Goal: Information Seeking & Learning: Learn about a topic

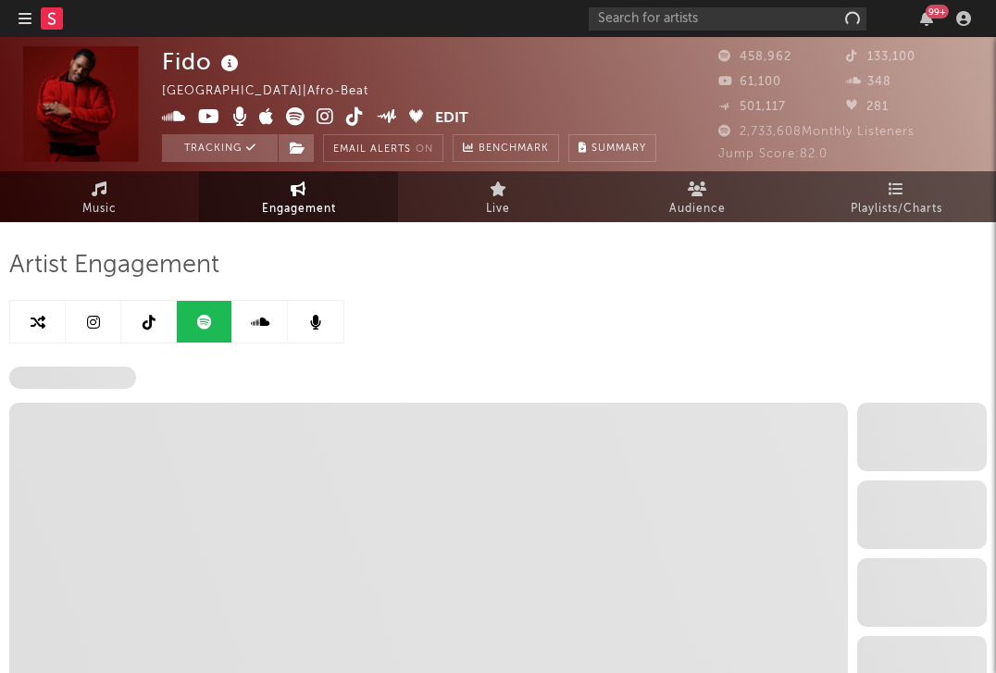
select select "6m"
select select "1w"
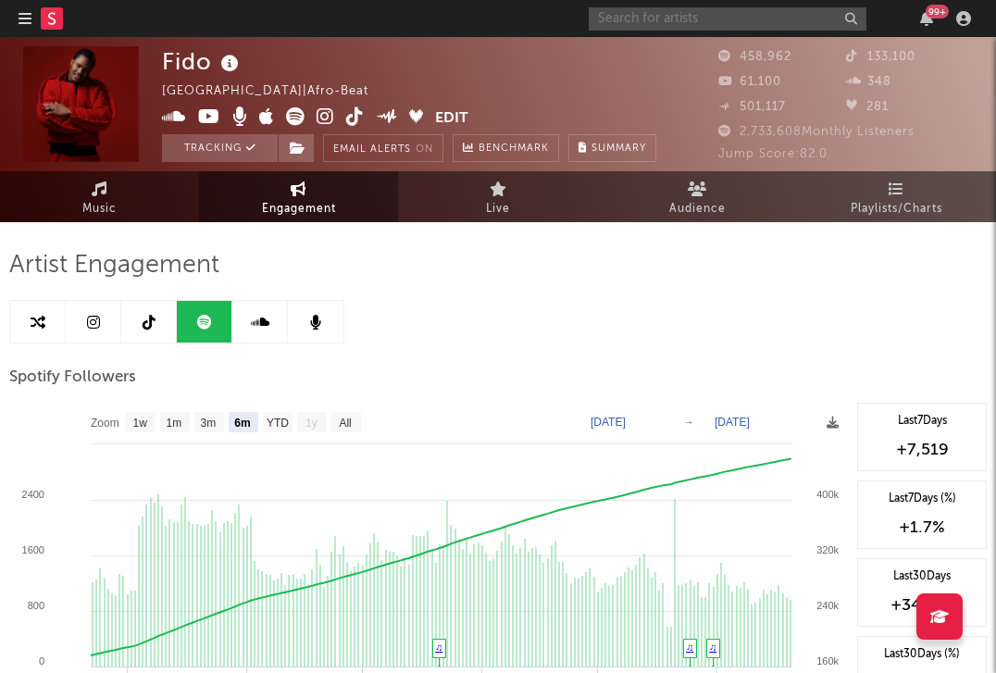
click at [712, 19] on input "text" at bounding box center [727, 18] width 278 height 23
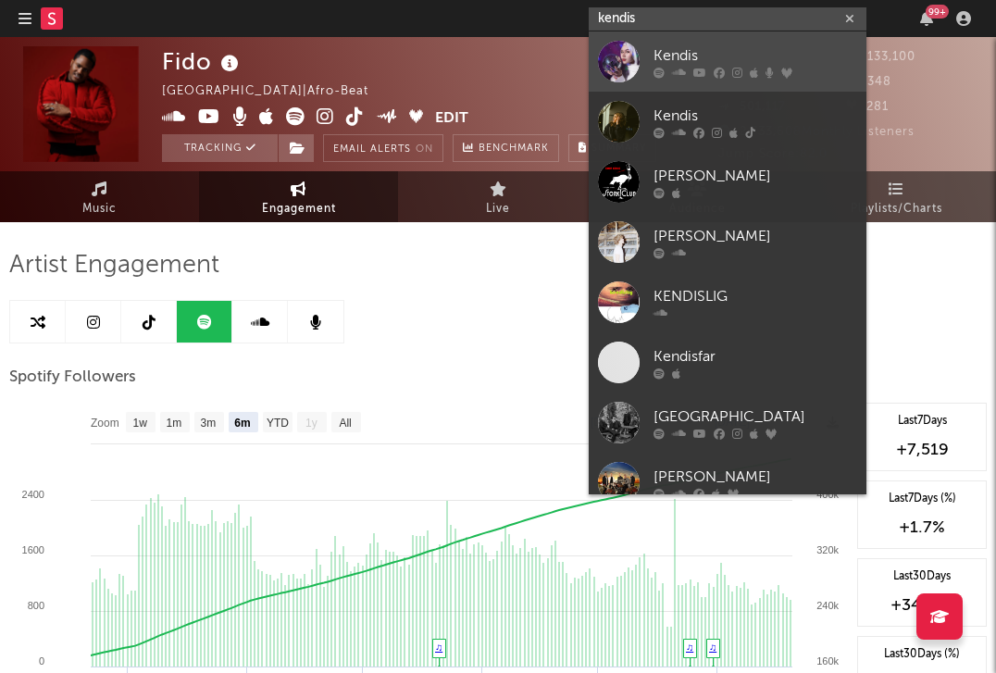
type input "kendis"
click at [613, 56] on div at bounding box center [619, 62] width 42 height 42
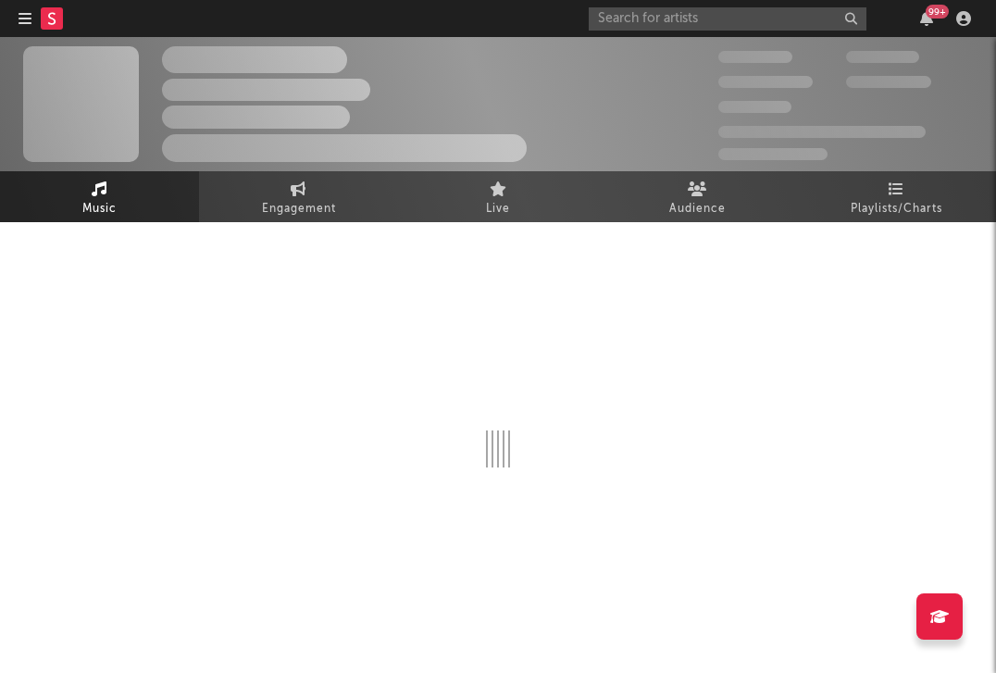
select select "6m"
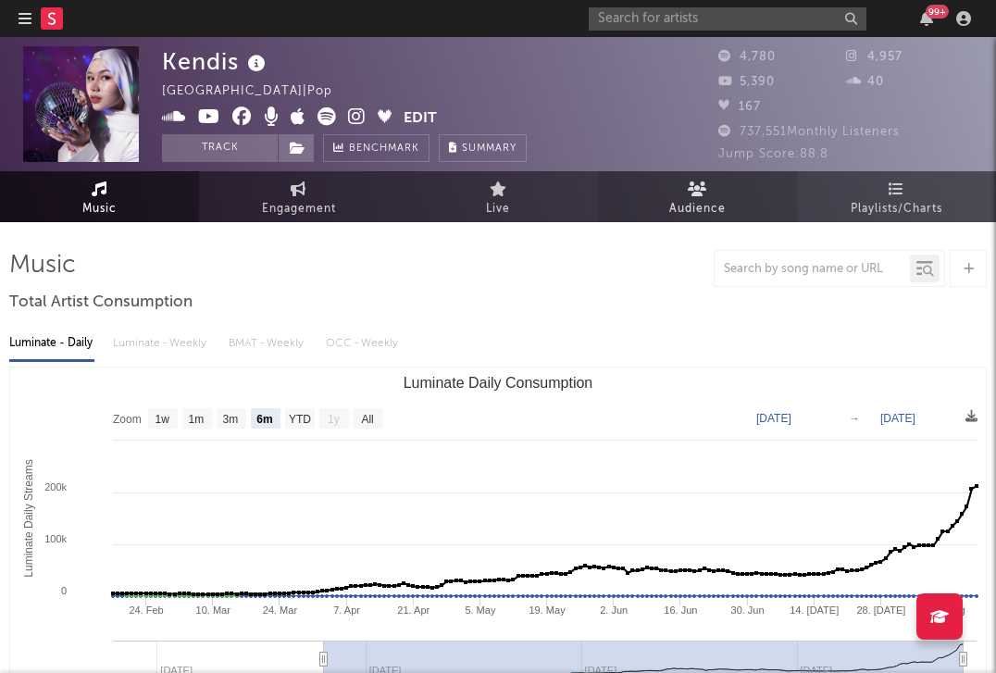
click at [699, 209] on span "Audience" at bounding box center [697, 209] width 56 height 22
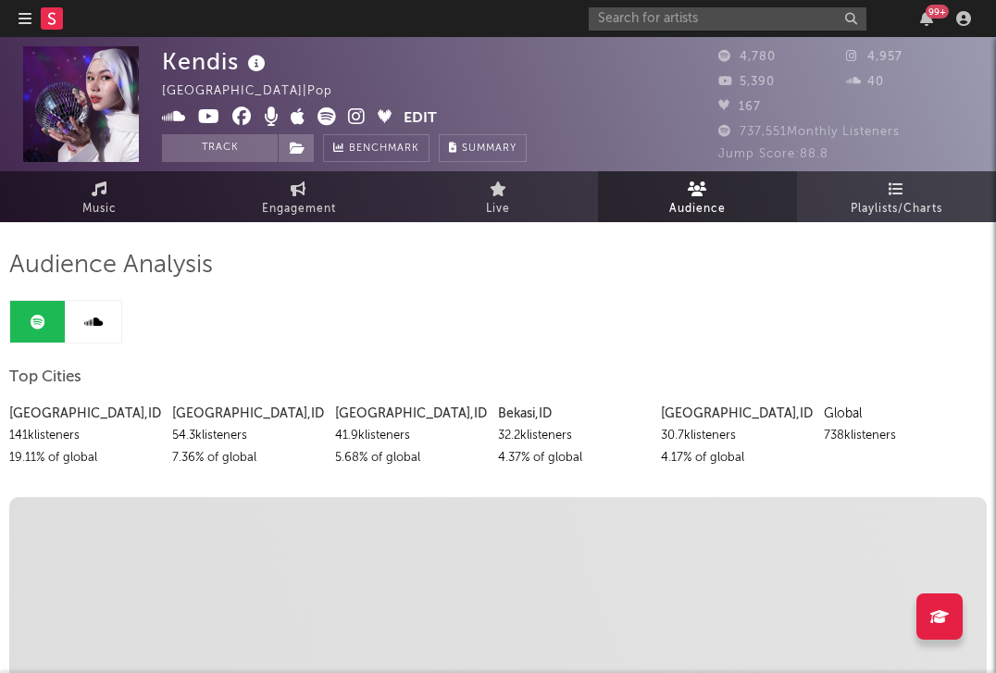
click at [861, 215] on span "Playlists/Charts" at bounding box center [896, 209] width 92 height 22
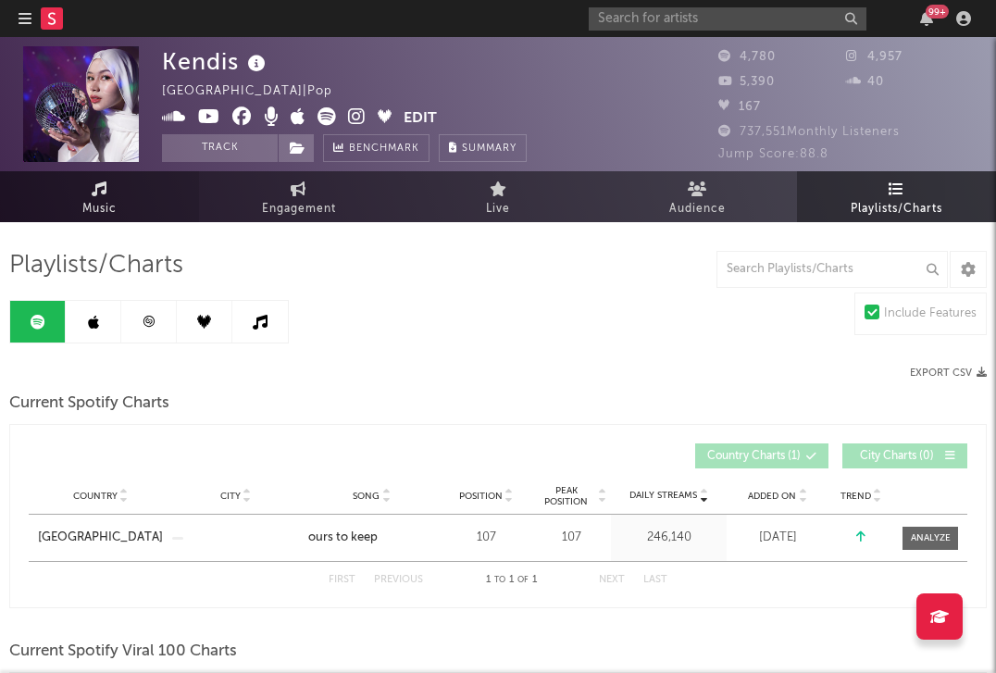
click at [105, 204] on span "Music" at bounding box center [99, 209] width 34 height 22
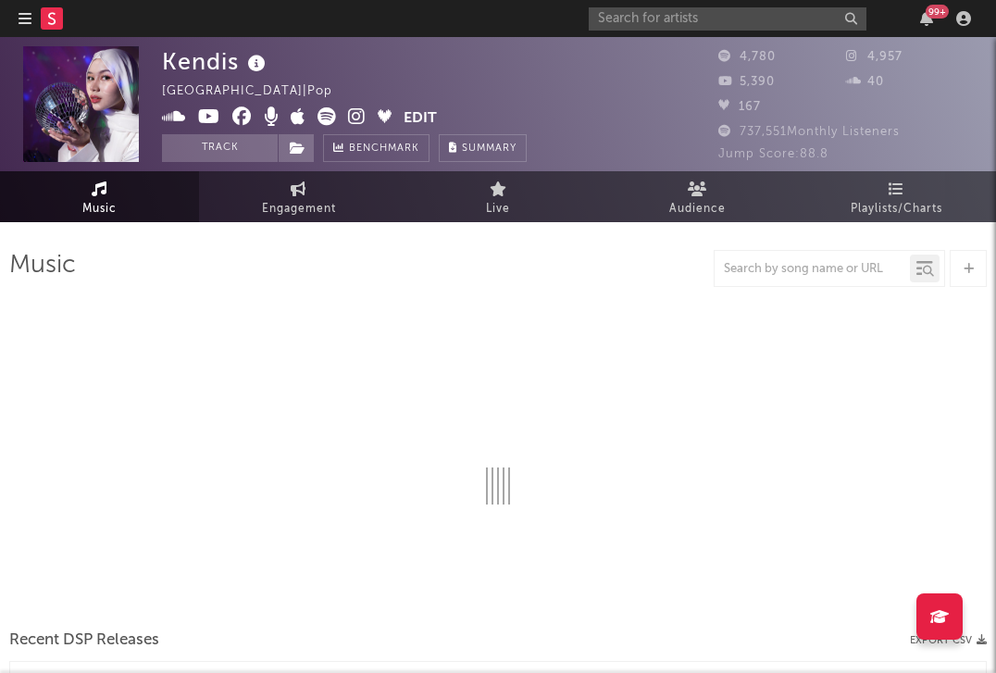
select select "6m"
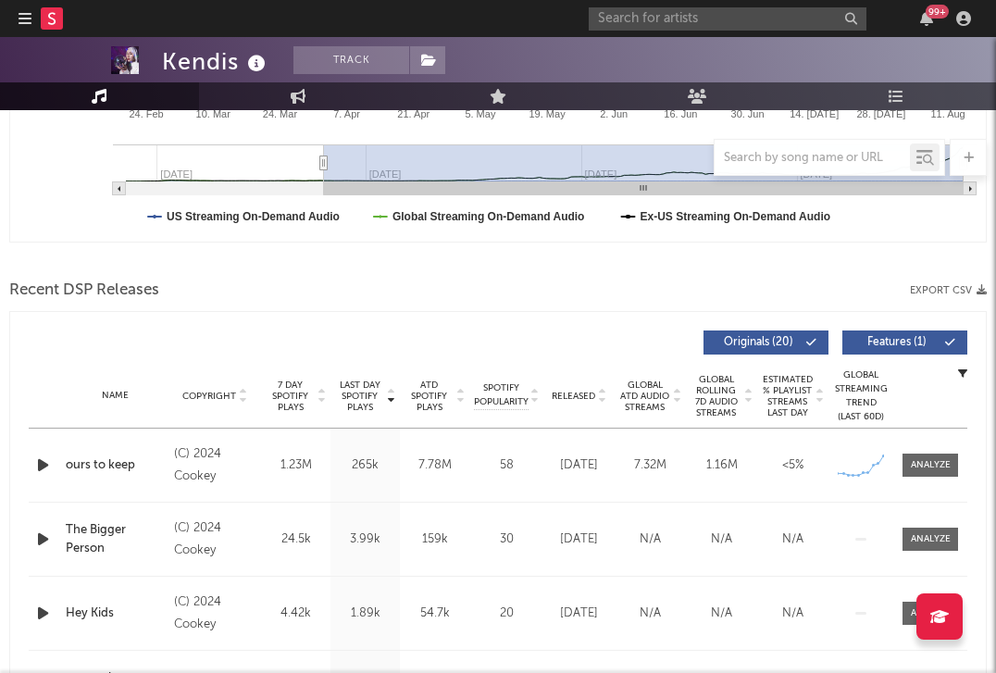
scroll to position [676, 0]
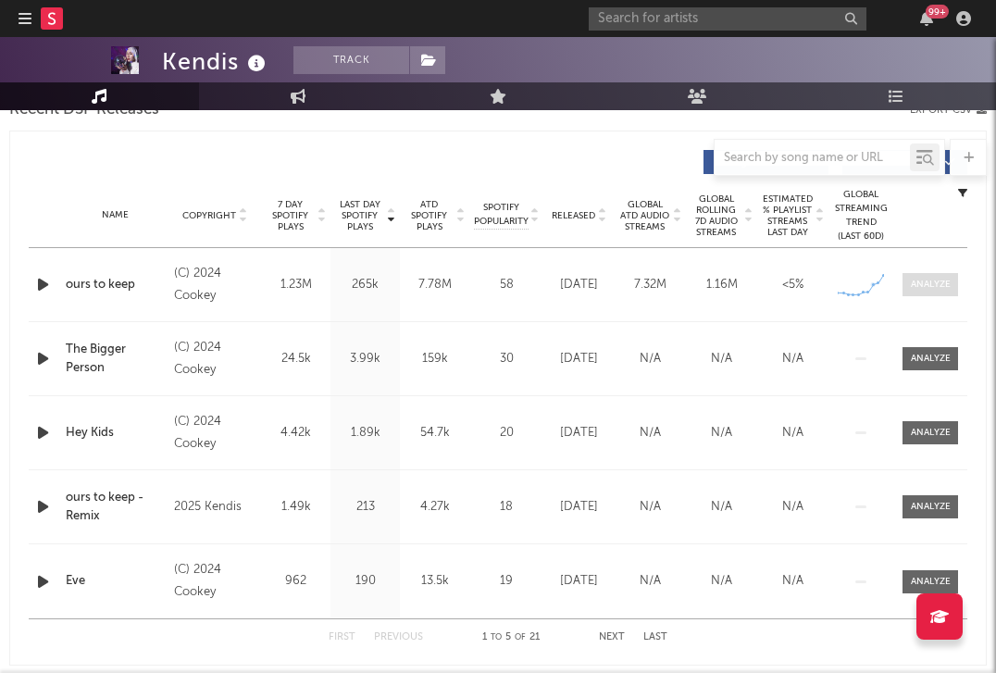
click at [935, 280] on div at bounding box center [930, 285] width 40 height 14
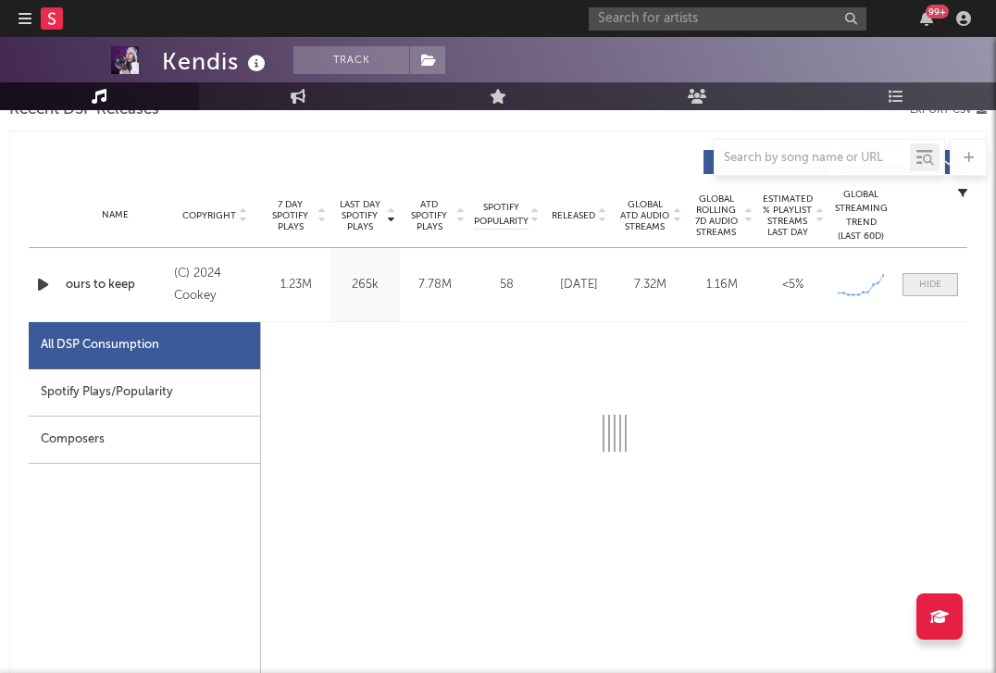
click at [118, 397] on div "Spotify Plays/Popularity" at bounding box center [144, 392] width 231 height 47
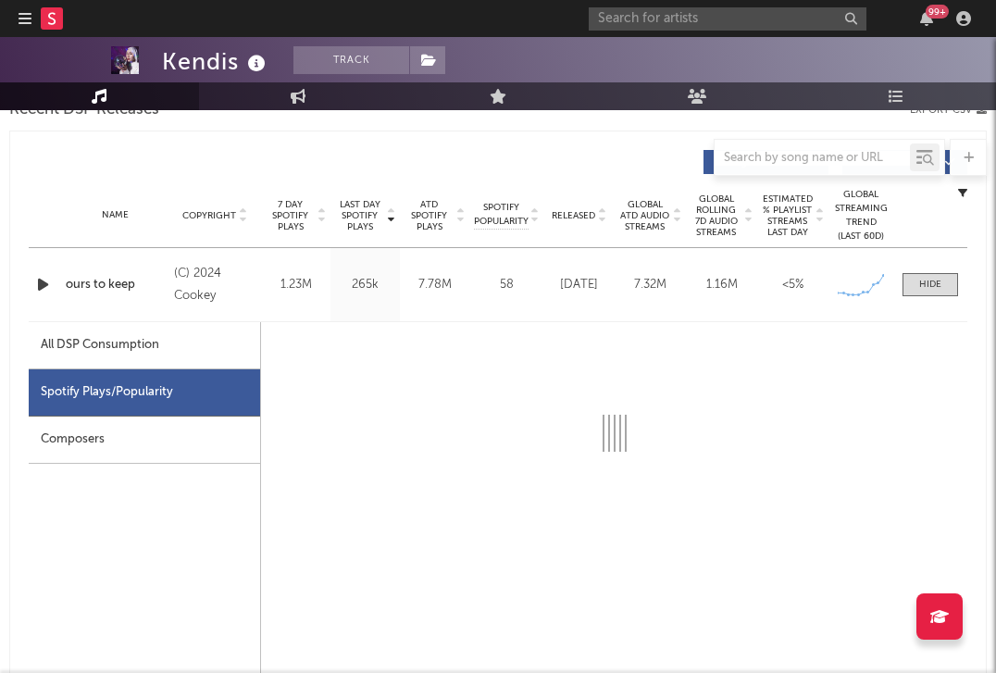
select select "1w"
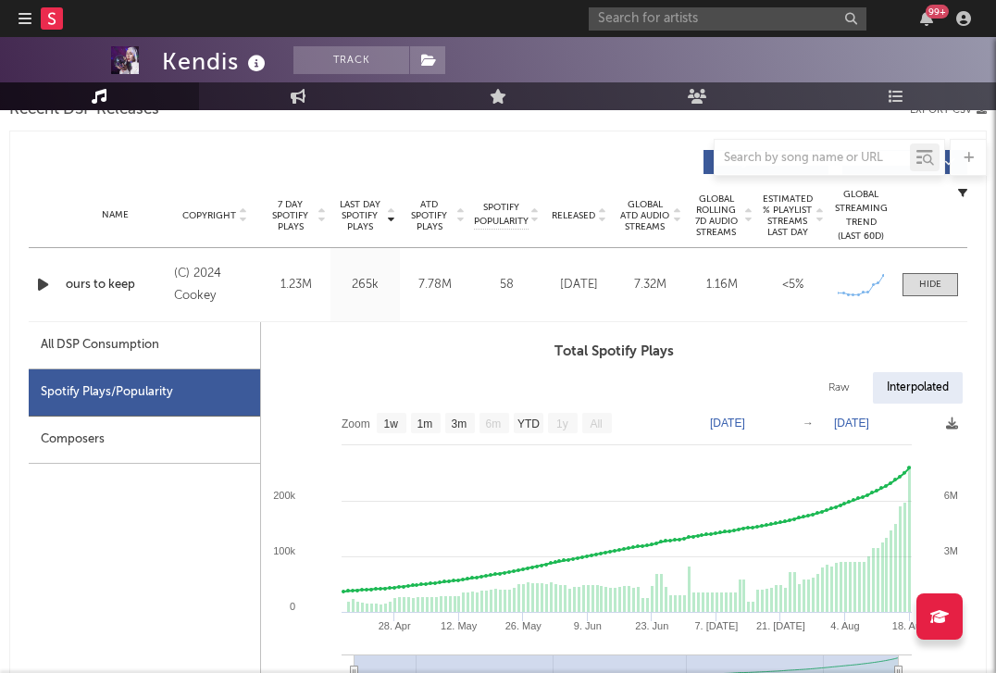
click at [161, 339] on div "All DSP Consumption" at bounding box center [144, 345] width 231 height 47
select select "6m"
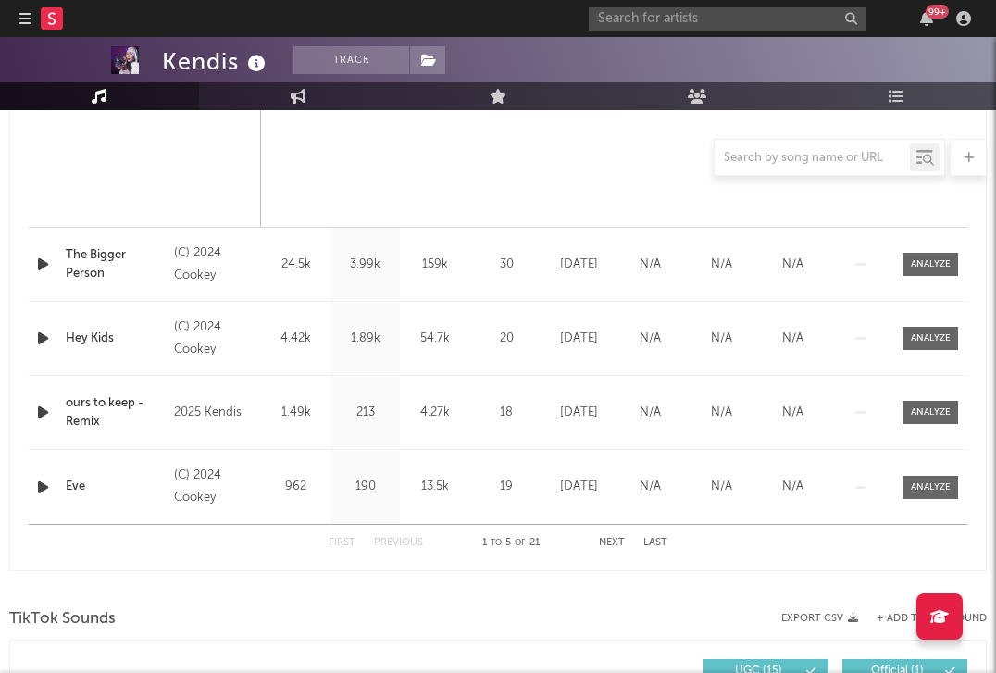
scroll to position [2058, 0]
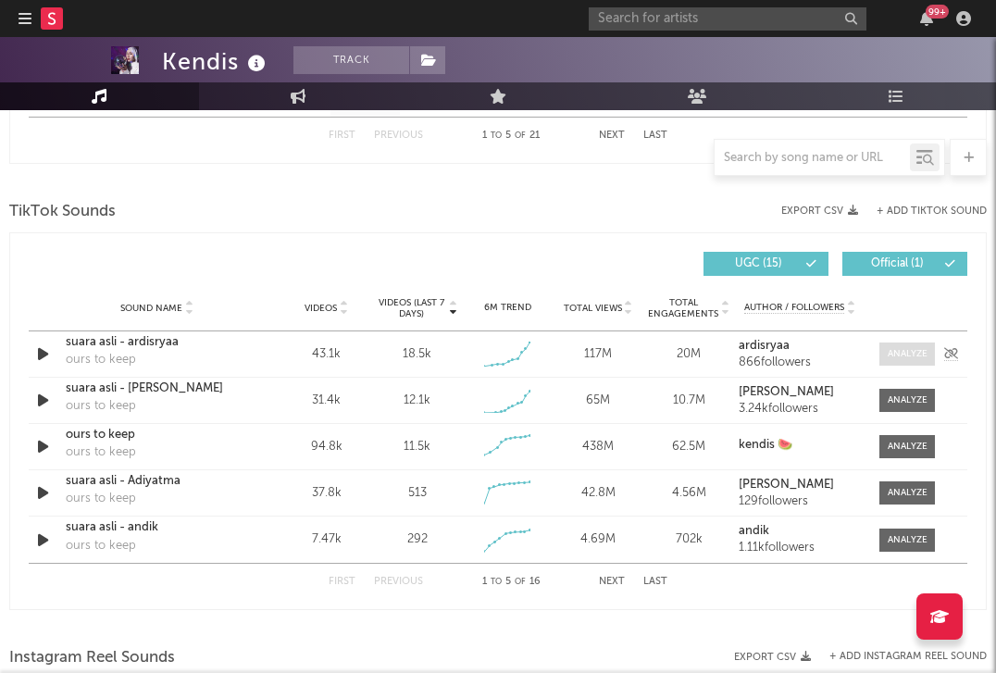
click at [914, 353] on div at bounding box center [907, 354] width 40 height 14
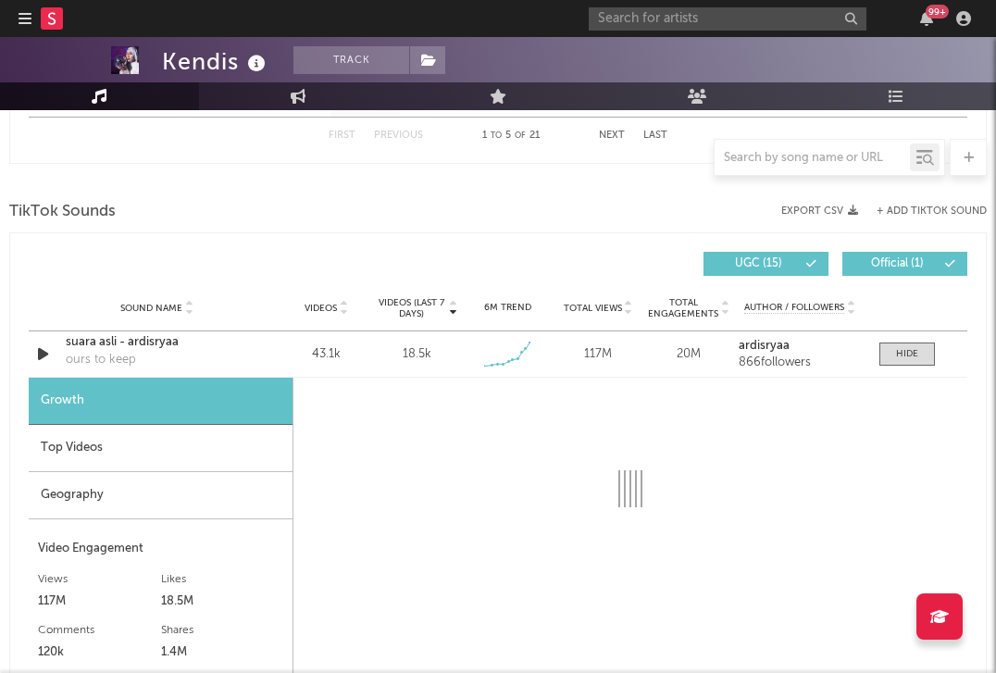
select select "1w"
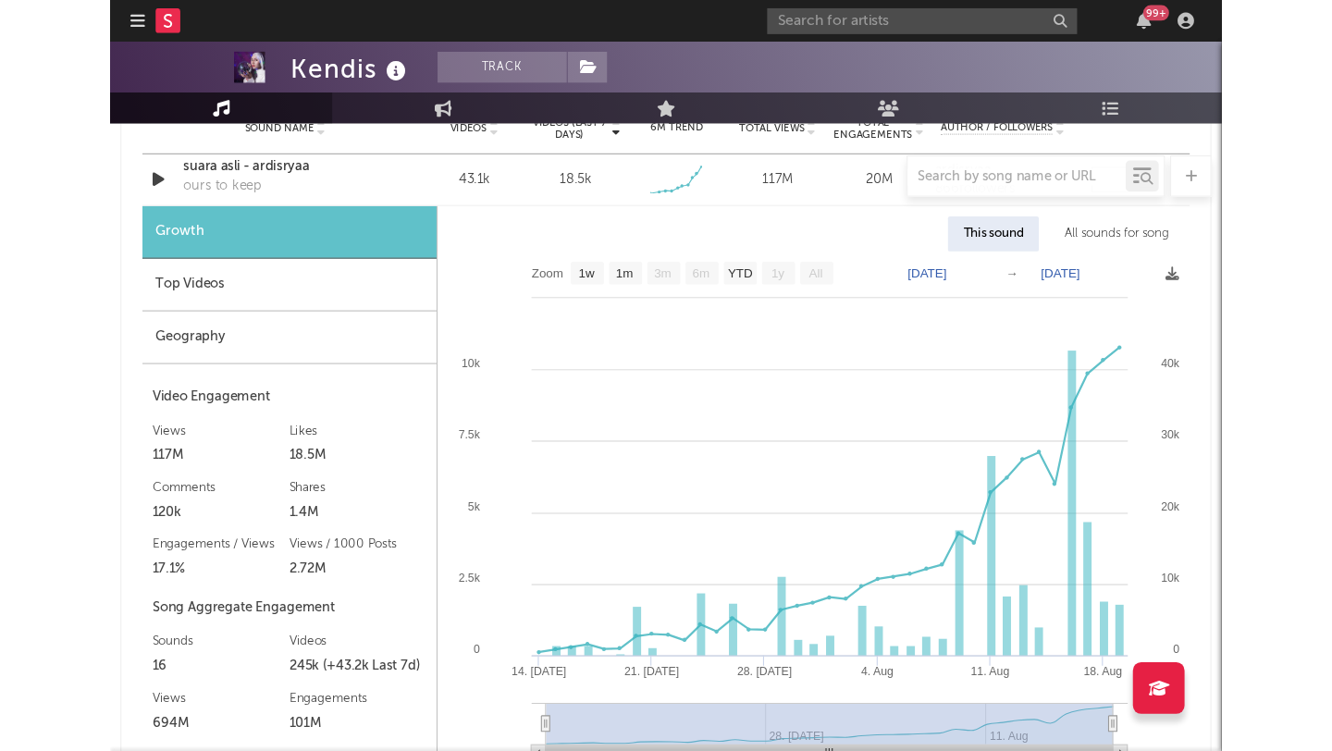
scroll to position [2250, 0]
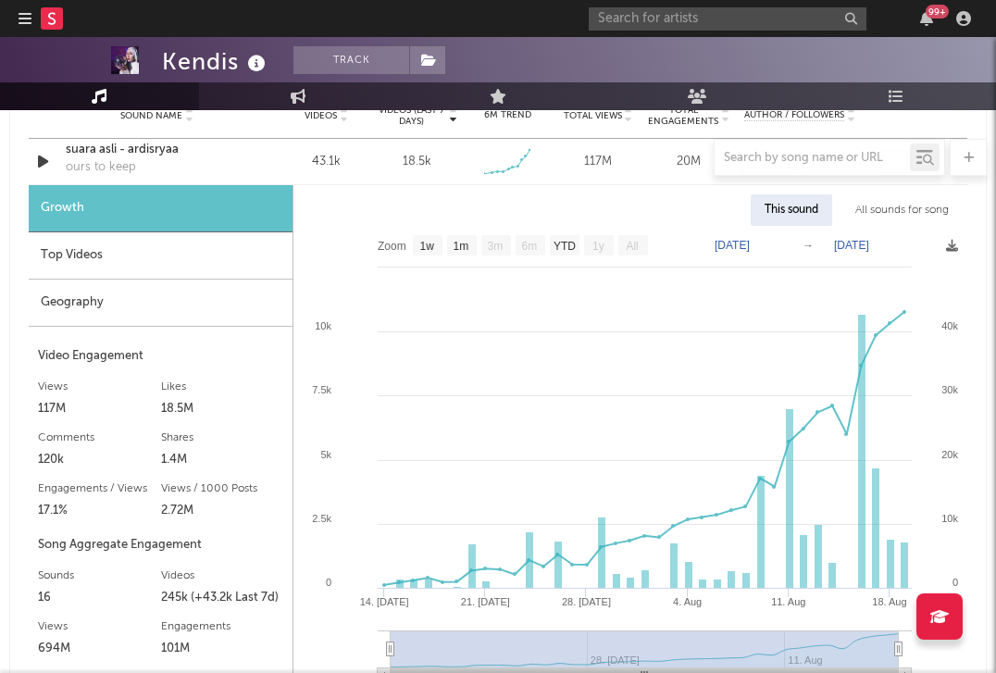
click at [126, 246] on div "Top Videos" at bounding box center [161, 255] width 264 height 47
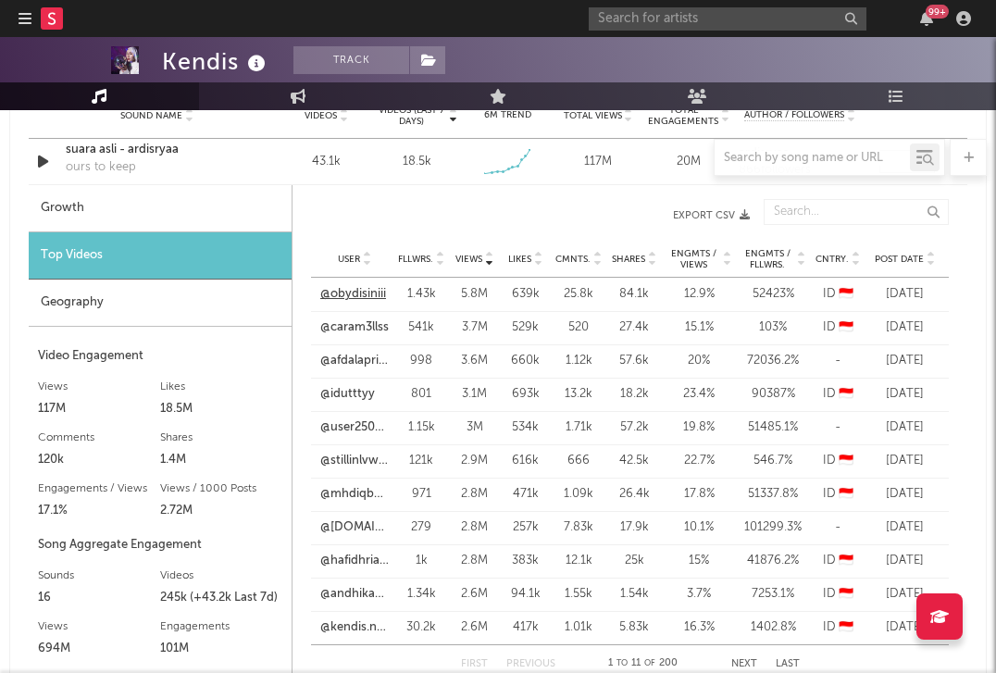
click at [356, 295] on link "@obydisiniii" at bounding box center [353, 294] width 66 height 19
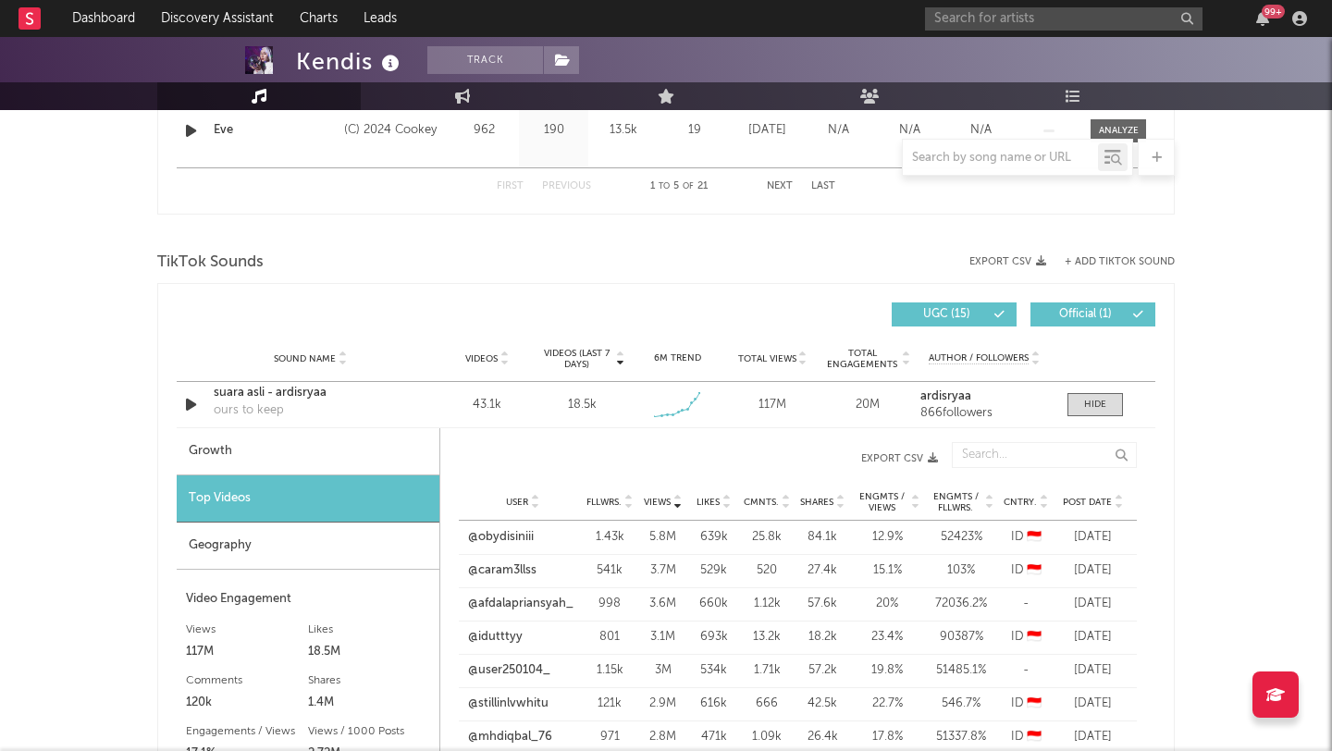
scroll to position [2004, 0]
